Goal: Information Seeking & Learning: Learn about a topic

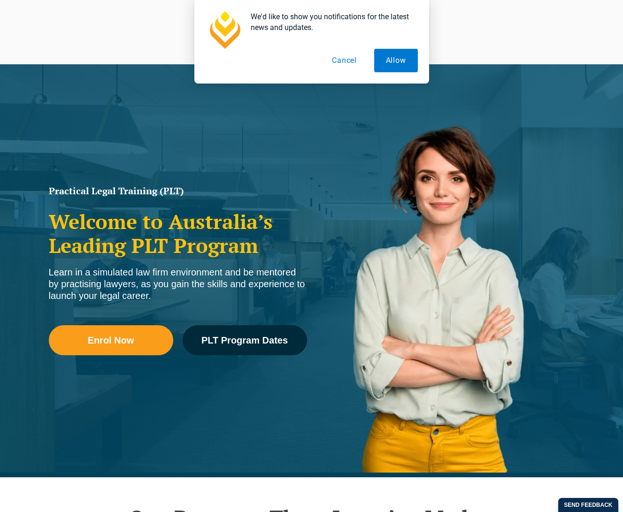
click at [355, 63] on button "Cancel" at bounding box center [344, 60] width 48 height 23
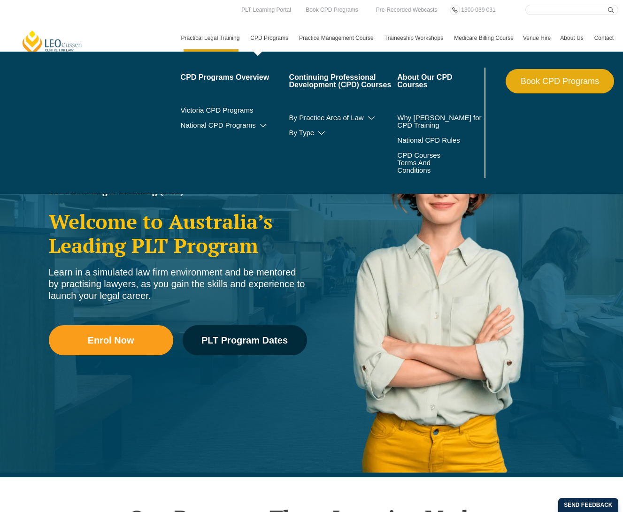
click at [267, 33] on link "CPD Programs" at bounding box center [270, 37] width 49 height 27
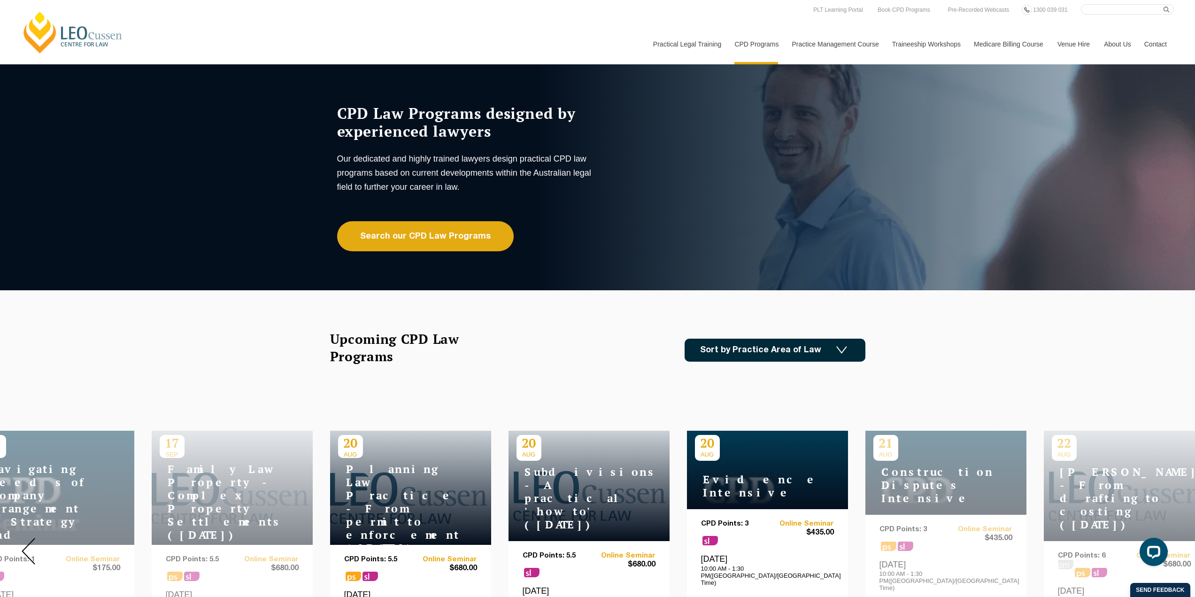
click at [623, 355] on link "Sort by Practice Area of Law" at bounding box center [775, 350] width 181 height 23
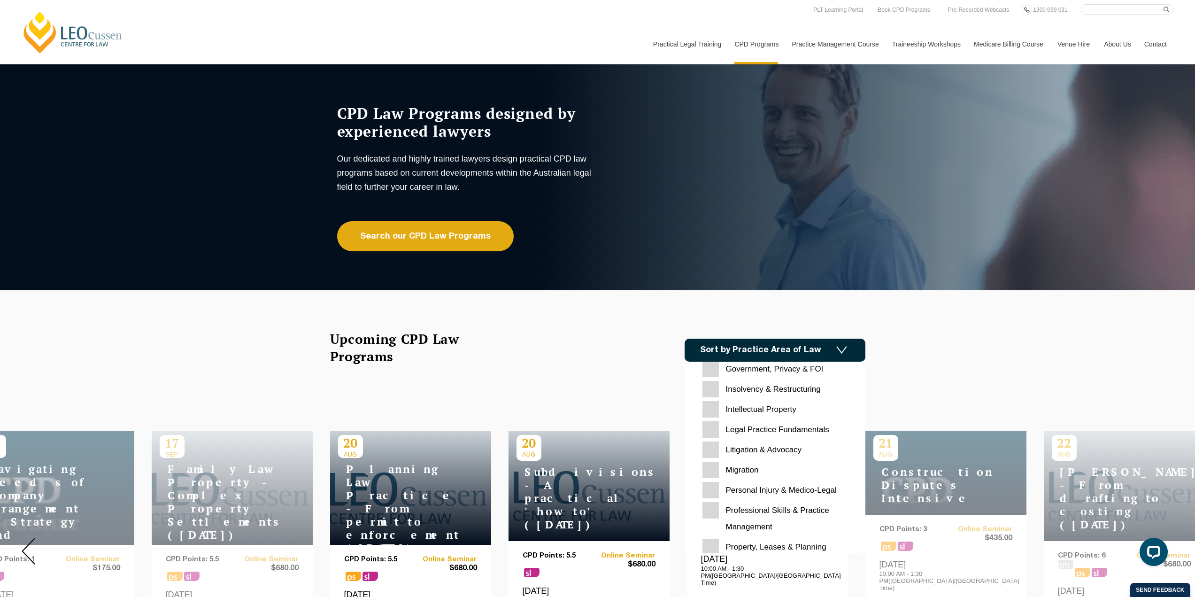
scroll to position [235, 0]
click at [623, 461] on input "Migration" at bounding box center [775, 464] width 145 height 16
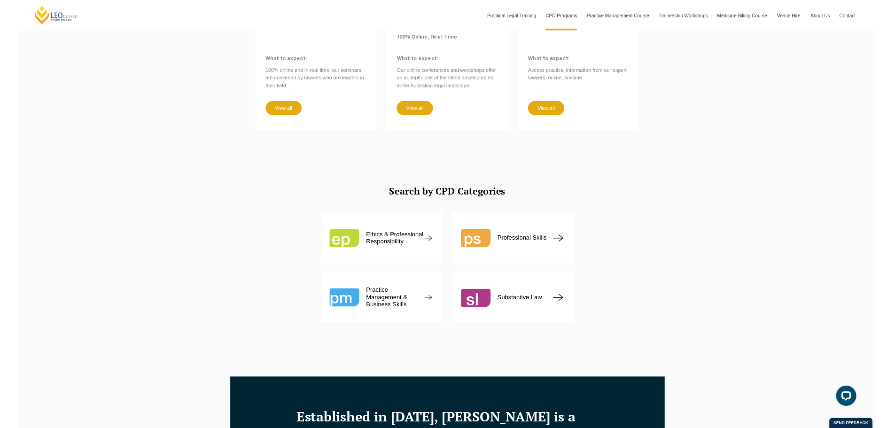
scroll to position [986, 0]
